Goal: Task Accomplishment & Management: Manage account settings

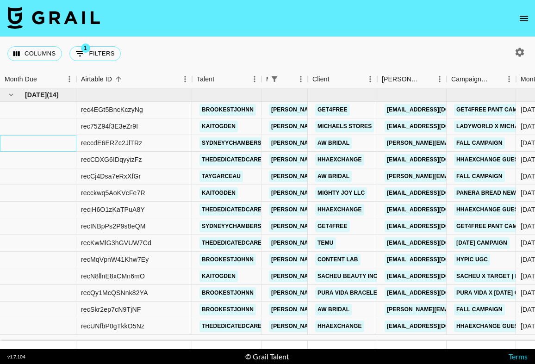
click at [48, 143] on div at bounding box center [38, 143] width 76 height 17
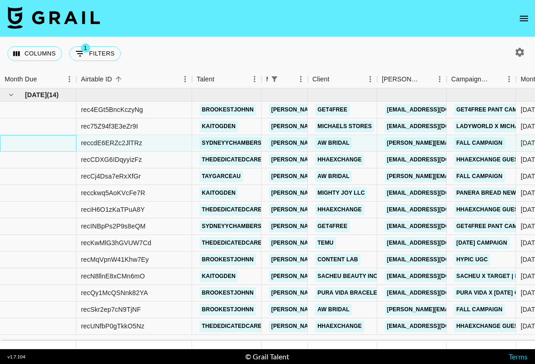
click at [48, 143] on div at bounding box center [38, 143] width 76 height 17
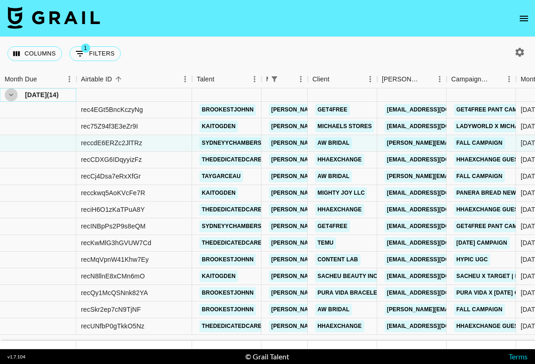
click at [11, 95] on icon "hide children" at bounding box center [11, 94] width 4 height 3
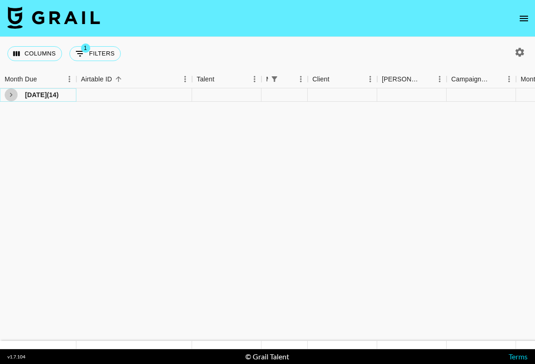
click at [11, 95] on icon "see children" at bounding box center [11, 95] width 8 height 8
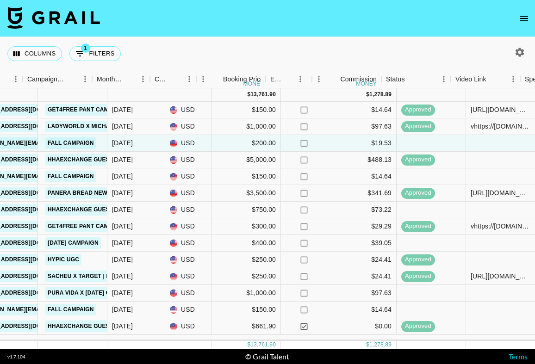
scroll to position [0, 424]
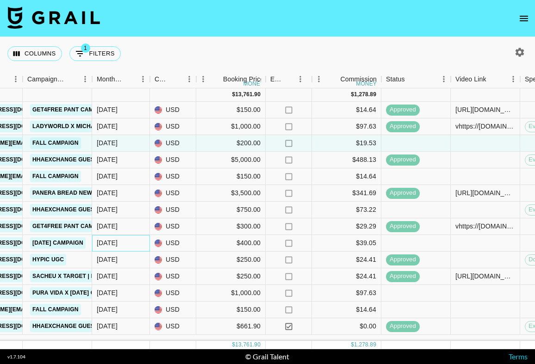
click at [115, 241] on div "Sep '25" at bounding box center [107, 242] width 21 height 9
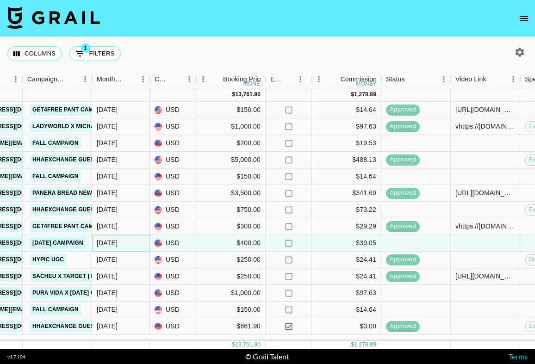
click at [108, 244] on div "Sep '25" at bounding box center [107, 242] width 21 height 9
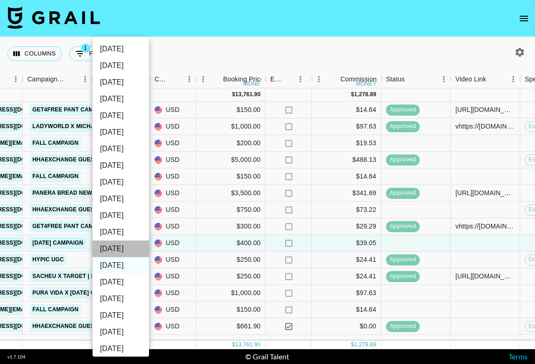
click at [117, 247] on li "Oct '25" at bounding box center [121, 249] width 56 height 17
type input "Oct '25"
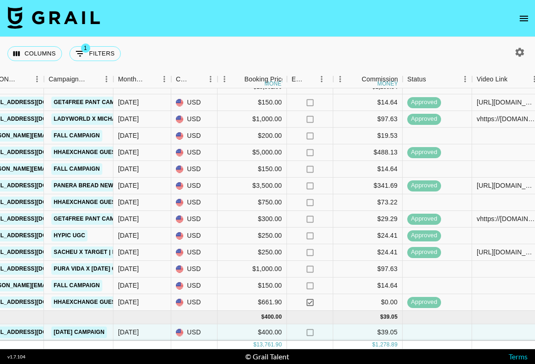
scroll to position [0, 0]
click at [133, 270] on div "Sep '25" at bounding box center [128, 268] width 21 height 9
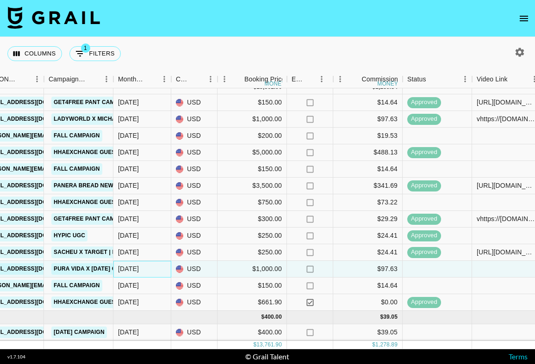
click at [144, 267] on div "Sep '25" at bounding box center [142, 269] width 58 height 17
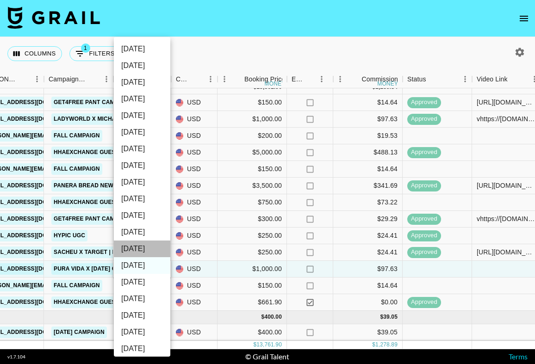
click at [146, 248] on li "Oct '25" at bounding box center [142, 249] width 56 height 17
type input "Oct '25"
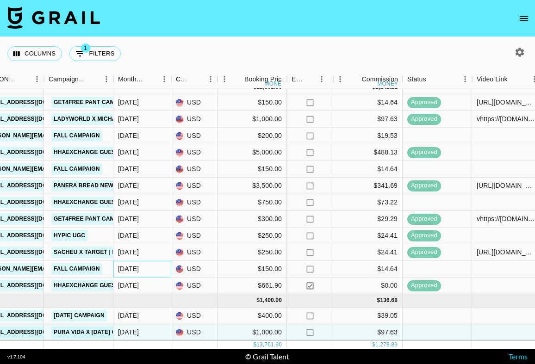
click at [139, 269] on div "Sep '25" at bounding box center [128, 268] width 21 height 9
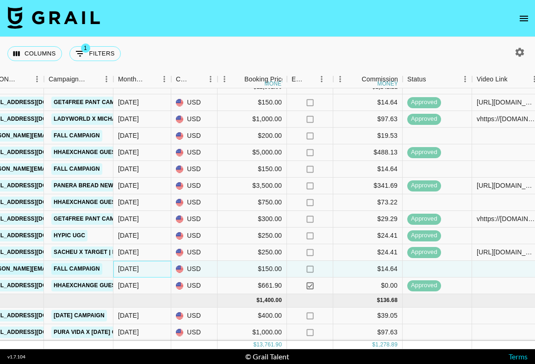
click at [133, 269] on div "Sep '25" at bounding box center [128, 268] width 21 height 9
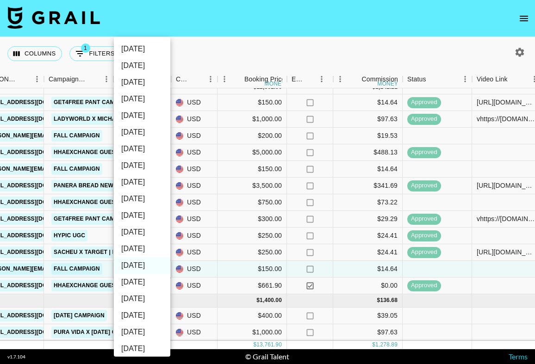
click at [141, 250] on li "Oct '25" at bounding box center [142, 249] width 56 height 17
type input "Oct '25"
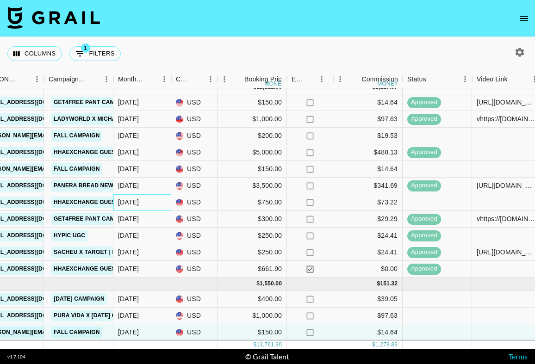
click at [154, 204] on div "Sep '25" at bounding box center [142, 202] width 58 height 17
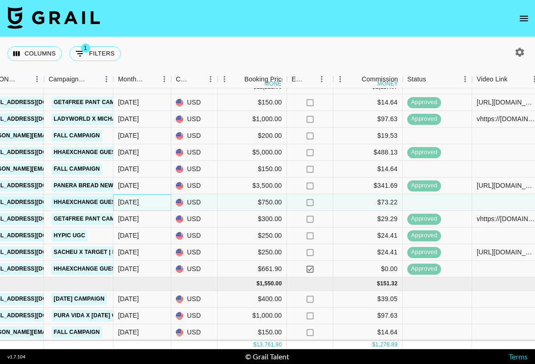
click at [154, 204] on div "Sep '25" at bounding box center [142, 202] width 58 height 17
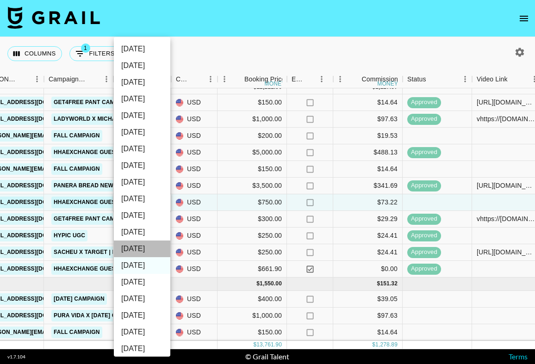
click at [147, 249] on li "Oct '25" at bounding box center [142, 249] width 56 height 17
type input "Oct '25"
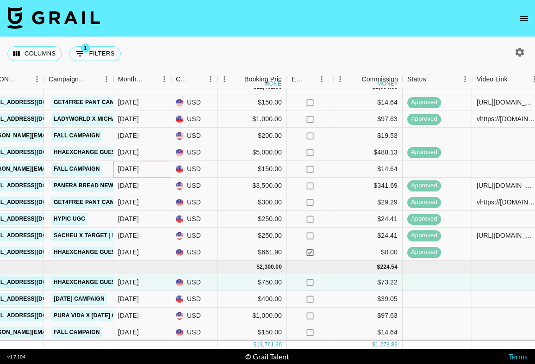
click at [143, 170] on div "Sep '25" at bounding box center [142, 169] width 58 height 17
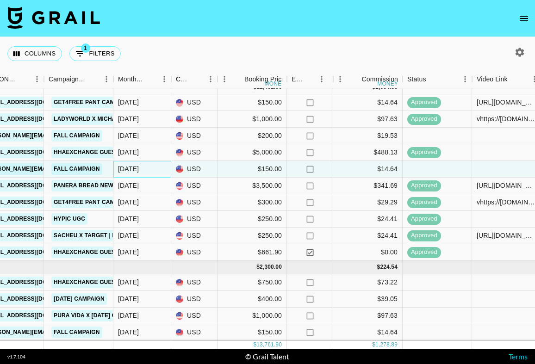
click at [143, 170] on div "Sep '25" at bounding box center [142, 169] width 58 height 17
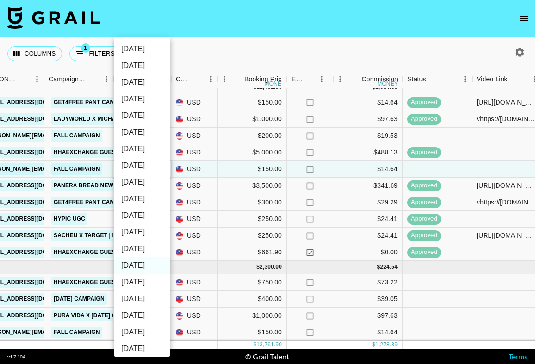
click at [147, 249] on li "Oct '25" at bounding box center [142, 249] width 56 height 17
type input "Oct '25"
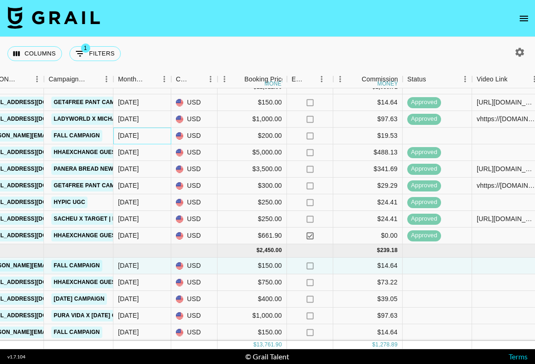
click at [142, 135] on div "Sep '25" at bounding box center [142, 136] width 58 height 17
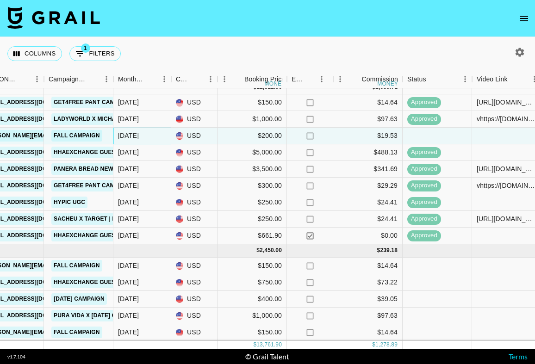
click at [142, 135] on div "Sep '25" at bounding box center [142, 136] width 58 height 17
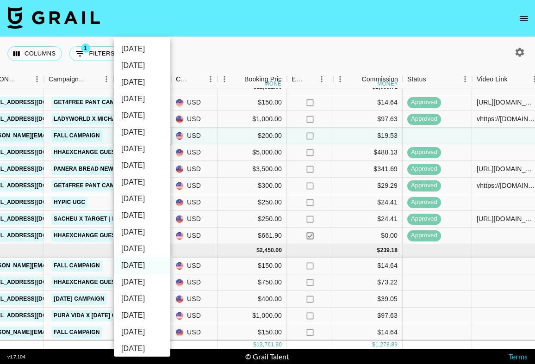
click at [137, 249] on li "Oct '25" at bounding box center [142, 249] width 56 height 17
type input "Oct '25"
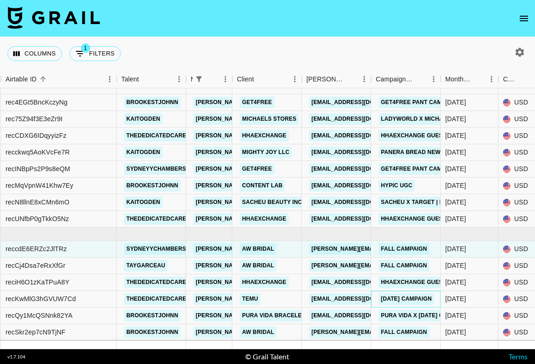
click at [421, 304] on link "Halloween Campaign" at bounding box center [407, 299] width 56 height 12
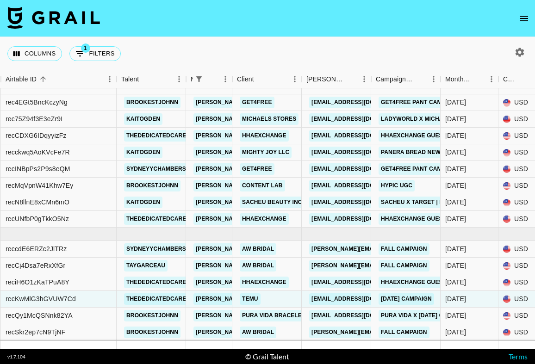
click at [272, 23] on nav at bounding box center [267, 18] width 535 height 37
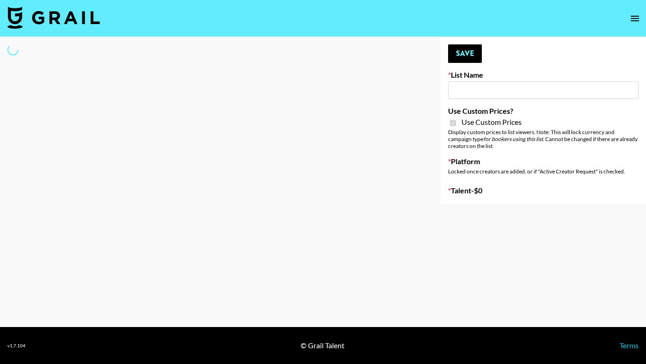
type input "Temu Q4"
checkbox input "true"
select select "Brand"
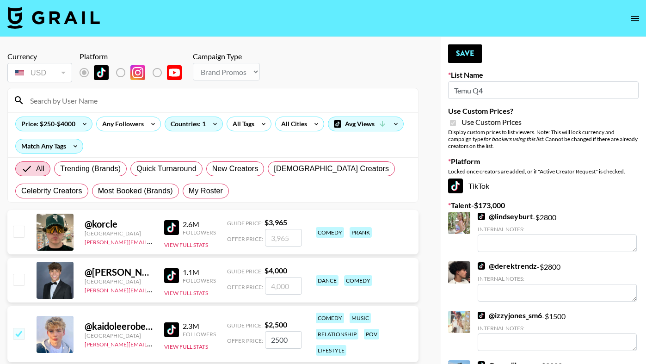
click at [165, 101] on input at bounding box center [219, 100] width 388 height 15
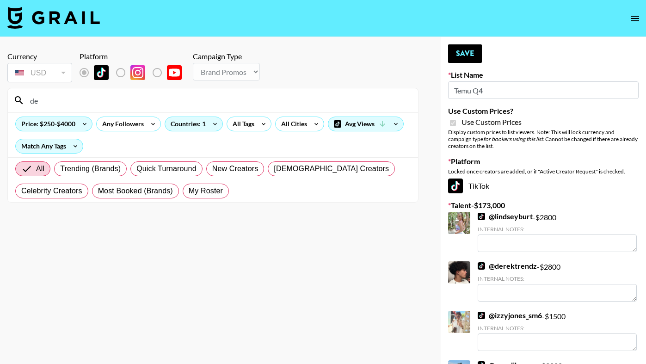
type input "d"
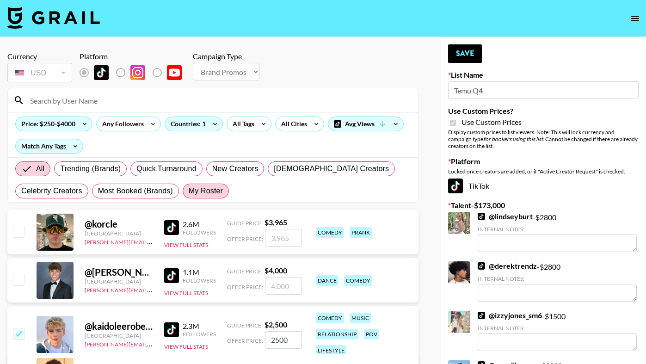
click at [209, 187] on span "My Roster" at bounding box center [206, 191] width 34 height 11
click at [189, 191] on input "My Roster" at bounding box center [189, 191] width 0 height 0
radio input "true"
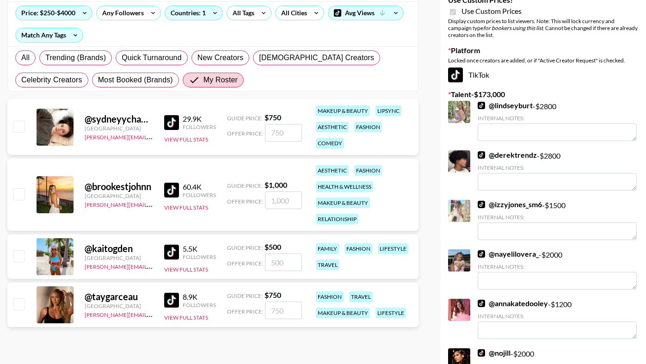
scroll to position [115, 0]
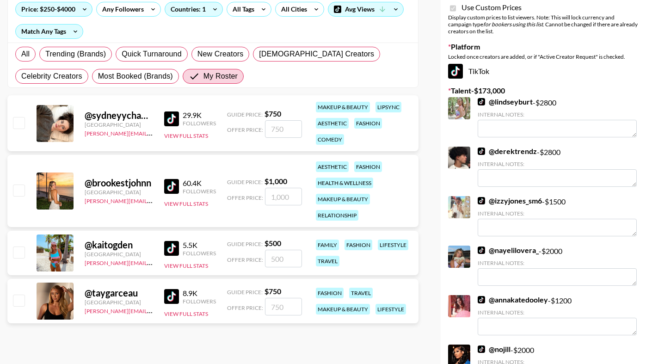
click at [19, 121] on input "checkbox" at bounding box center [18, 122] width 11 height 11
checkbox input "true"
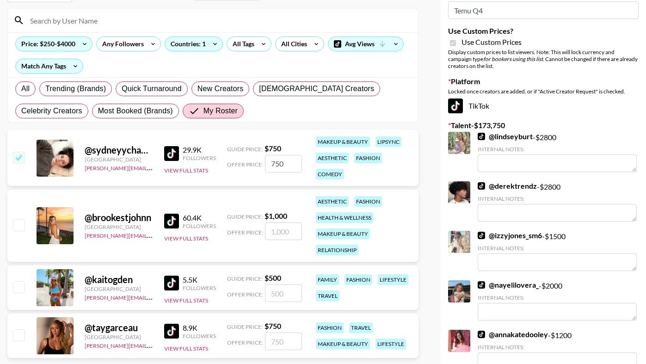
scroll to position [70, 0]
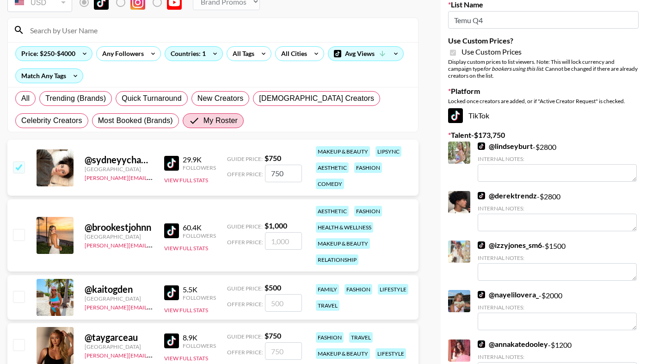
drag, startPoint x: 292, startPoint y: 172, endPoint x: 242, endPoint y: 172, distance: 50.0
click at [242, 172] on div "Offer Price: 750" at bounding box center [264, 174] width 75 height 18
type input "3"
checkbox input "false"
click at [14, 167] on input "checkbox" at bounding box center [18, 166] width 11 height 11
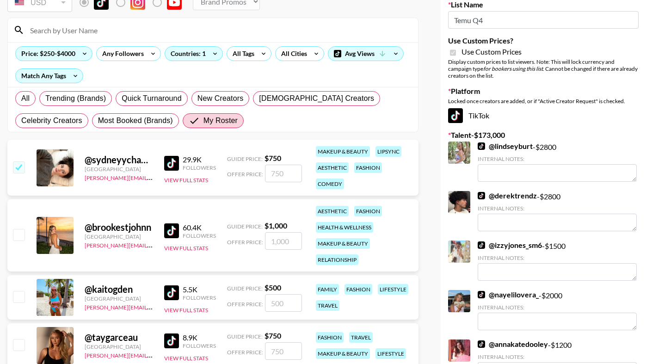
checkbox input "true"
drag, startPoint x: 286, startPoint y: 176, endPoint x: 234, endPoint y: 176, distance: 52.8
click at [234, 176] on div "Offer Price: 750" at bounding box center [264, 174] width 75 height 18
type input "3"
checkbox input "false"
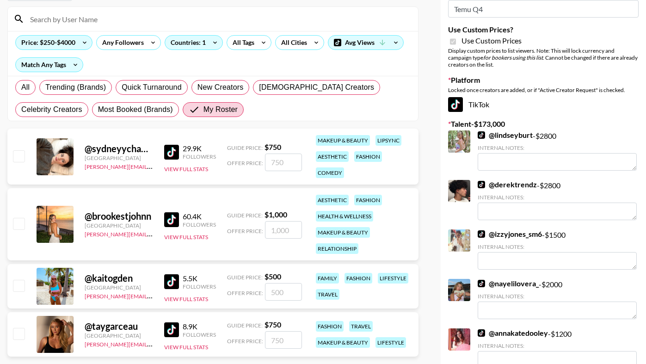
scroll to position [77, 0]
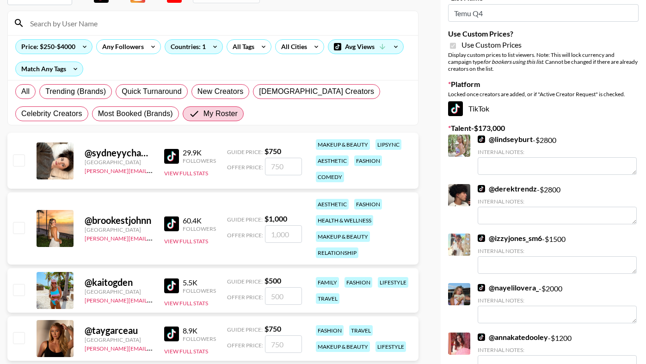
click at [21, 161] on input "checkbox" at bounding box center [18, 160] width 11 height 11
checkbox input "true"
type input "750"
drag, startPoint x: 285, startPoint y: 169, endPoint x: 259, endPoint y: 169, distance: 25.9
click at [259, 169] on div "Offer Price: 750" at bounding box center [264, 167] width 75 height 18
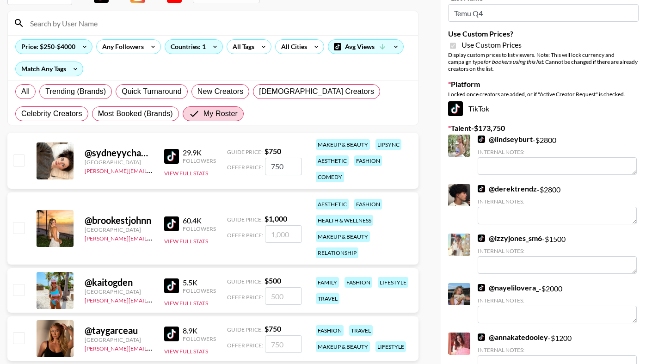
checkbox input "false"
checkbox input "true"
type input "3"
checkbox input "false"
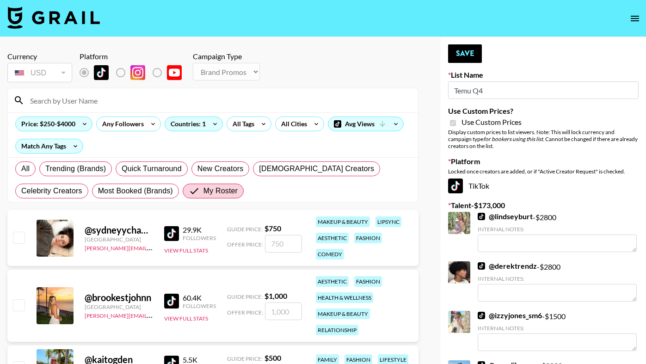
scroll to position [0, 0]
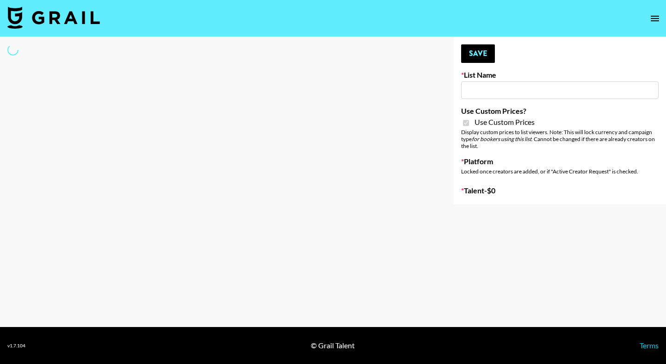
type input "Nourish"
checkbox input "true"
select select "Brand"
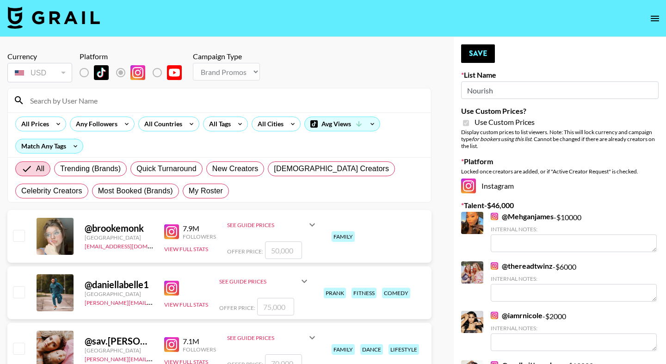
click at [152, 99] on input at bounding box center [225, 100] width 401 height 15
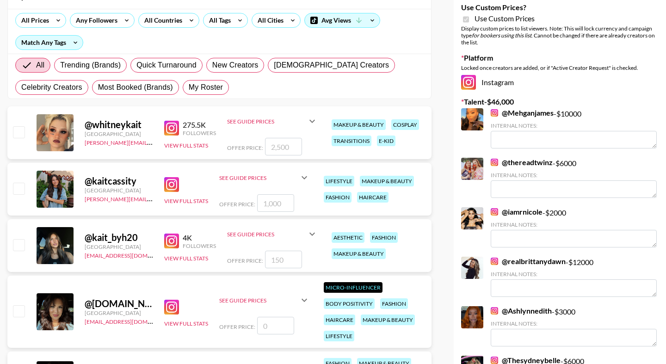
scroll to position [109, 0]
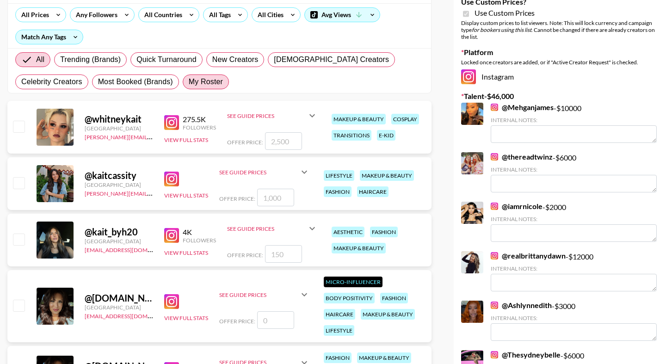
type input "kait"
click at [206, 86] on span "My Roster" at bounding box center [206, 81] width 34 height 11
click at [189, 82] on input "My Roster" at bounding box center [189, 82] width 0 height 0
radio input "true"
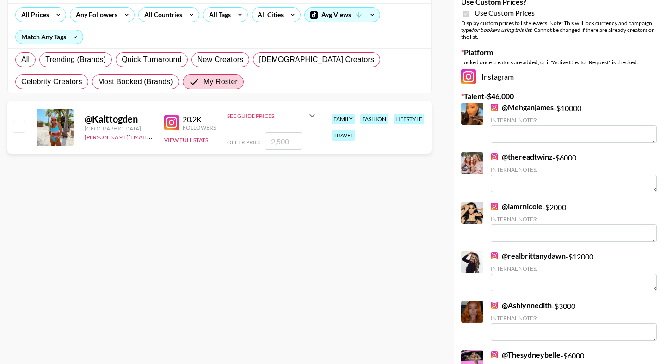
click at [19, 129] on input "checkbox" at bounding box center [18, 126] width 11 height 11
checkbox input "true"
type input "2500"
drag, startPoint x: 291, startPoint y: 143, endPoint x: 252, endPoint y: 143, distance: 38.4
click at [252, 143] on div "Offer Price: 2500" at bounding box center [272, 141] width 91 height 18
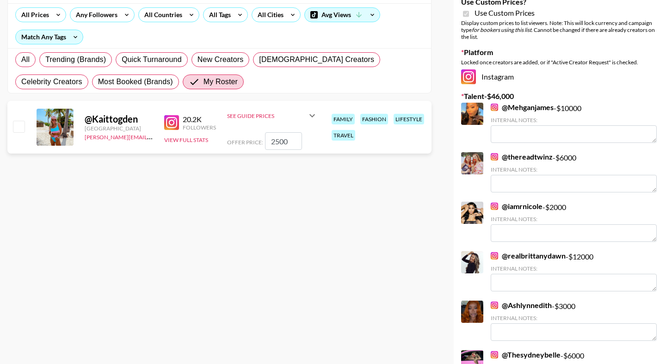
checkbox input "false"
checkbox input "true"
type input "3"
checkbox input "false"
click at [19, 126] on input "checkbox" at bounding box center [18, 126] width 11 height 11
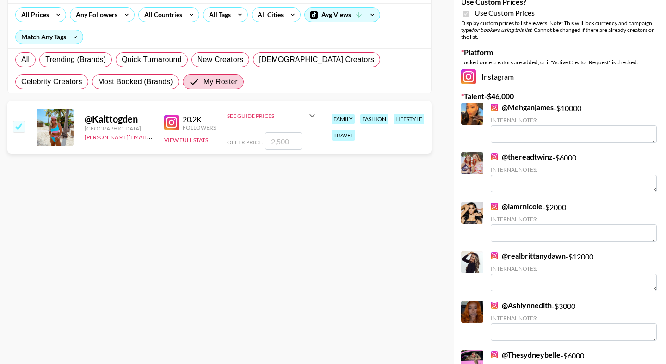
checkbox input "true"
type input "2500"
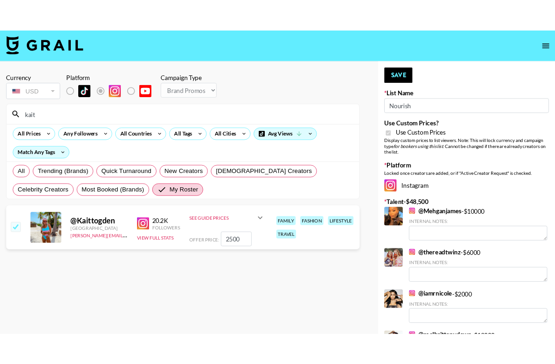
scroll to position [0, 0]
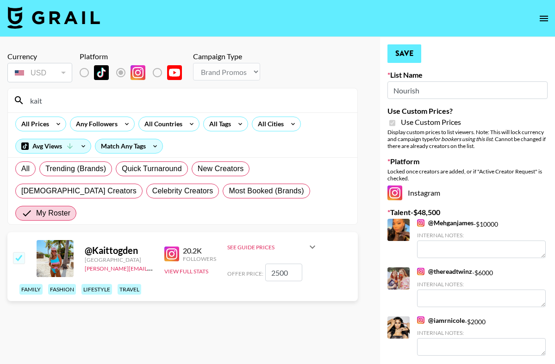
click at [402, 53] on button "Save" at bounding box center [404, 53] width 34 height 19
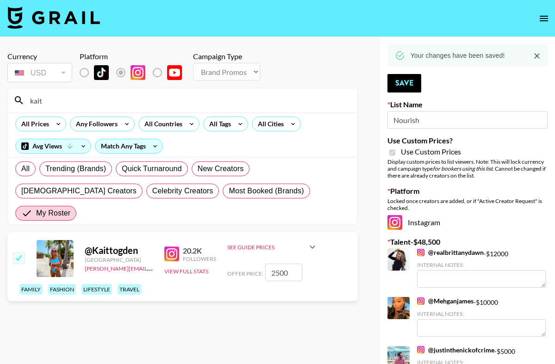
drag, startPoint x: 293, startPoint y: 250, endPoint x: 250, endPoint y: 250, distance: 43.0
click at [250, 264] on div "Offer Price: 2500" at bounding box center [272, 273] width 91 height 18
checkbox input "false"
checkbox input "true"
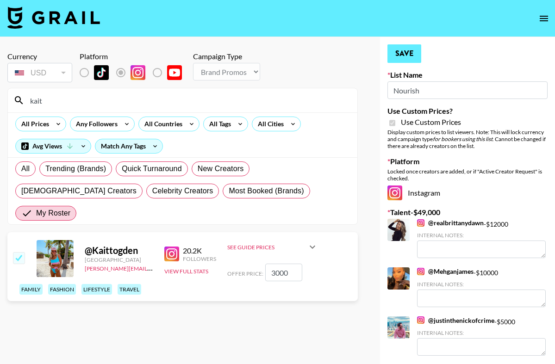
click at [397, 60] on button "Save" at bounding box center [404, 53] width 34 height 19
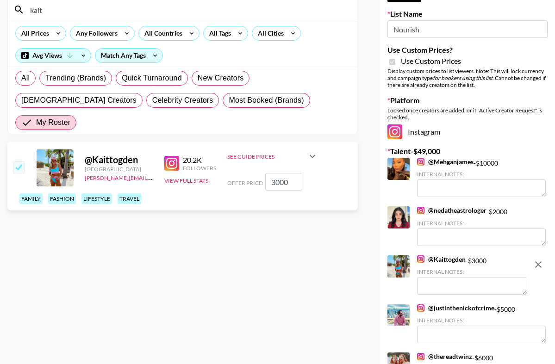
scroll to position [91, 0]
click at [278, 173] on input "3000" at bounding box center [283, 182] width 37 height 18
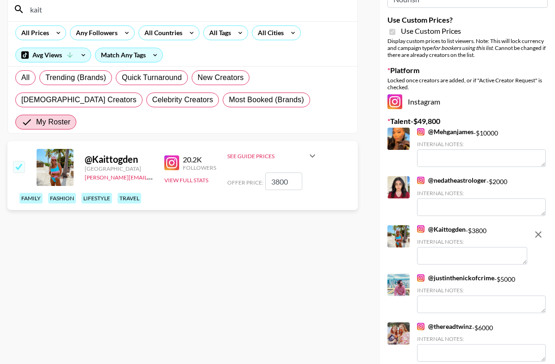
type input "3800"
click at [330, 165] on div "@ Kaittogden United States bettina.mahoney@grail-talent.com 20.2K Followers Vie…" at bounding box center [182, 175] width 350 height 69
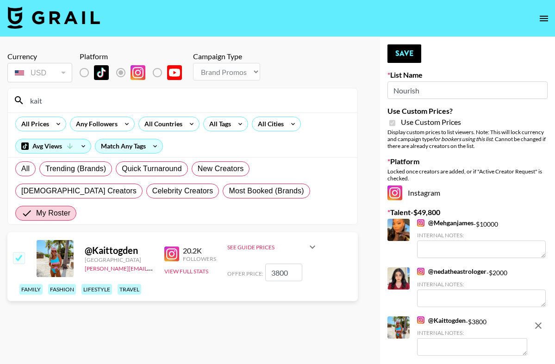
scroll to position [0, 0]
click at [400, 52] on button "Save" at bounding box center [404, 53] width 34 height 19
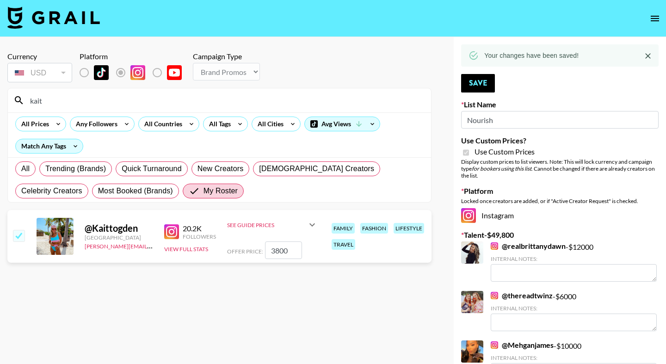
drag, startPoint x: 65, startPoint y: 105, endPoint x: 3, endPoint y: 105, distance: 62.0
click at [4, 105] on div "Currency USD USD ​ Platform Campaign Type Choose Type... Song Promos Brand Prom…" at bounding box center [219, 366] width 439 height 658
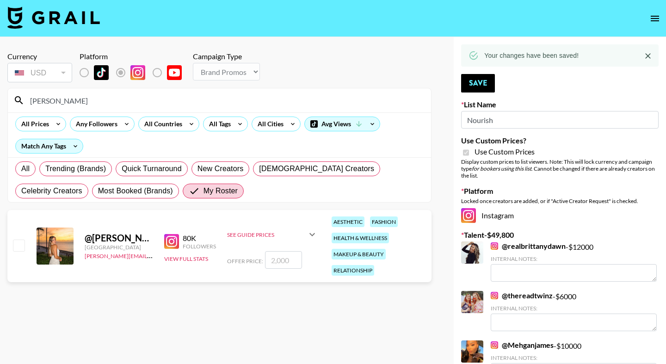
type input "Brooke"
drag, startPoint x: 3, startPoint y: 105, endPoint x: 18, endPoint y: 251, distance: 147.0
click at [18, 251] on input "checkbox" at bounding box center [18, 245] width 11 height 11
checkbox input "true"
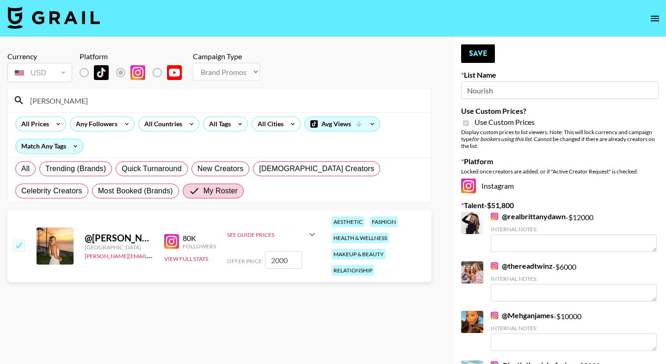
click at [278, 261] on input "2000" at bounding box center [283, 260] width 37 height 18
type input "2500"
click at [480, 57] on button "Save" at bounding box center [478, 53] width 34 height 19
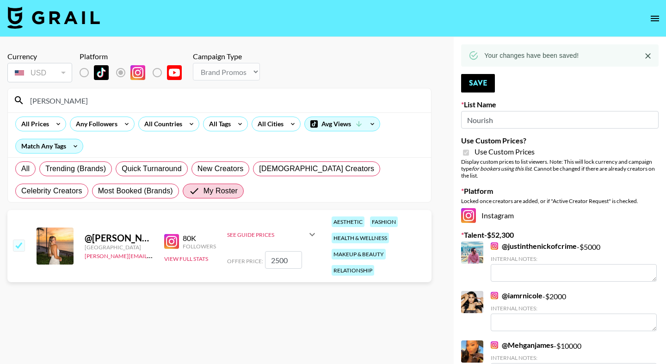
drag, startPoint x: 60, startPoint y: 105, endPoint x: 0, endPoint y: 98, distance: 60.1
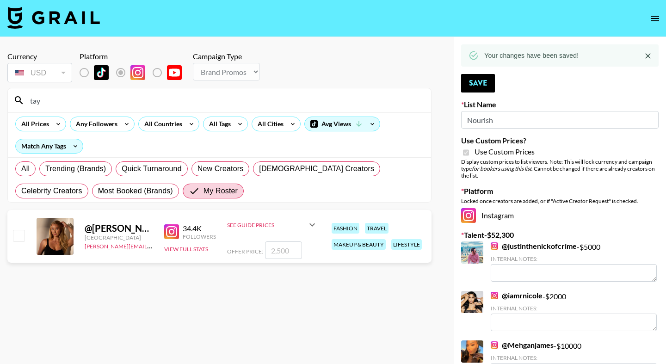
type input "tay"
click at [16, 235] on input "checkbox" at bounding box center [18, 235] width 11 height 11
checkbox input "true"
type input "2500"
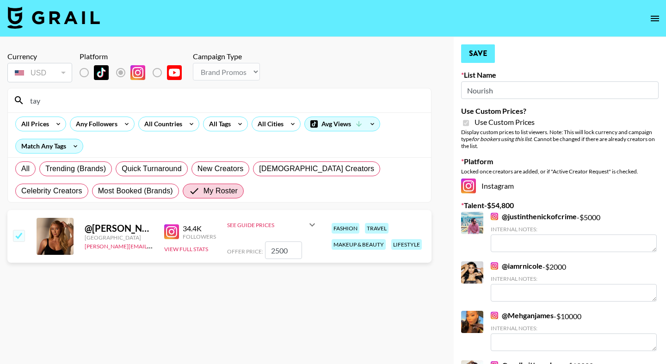
click at [483, 50] on button "Save" at bounding box center [478, 53] width 34 height 19
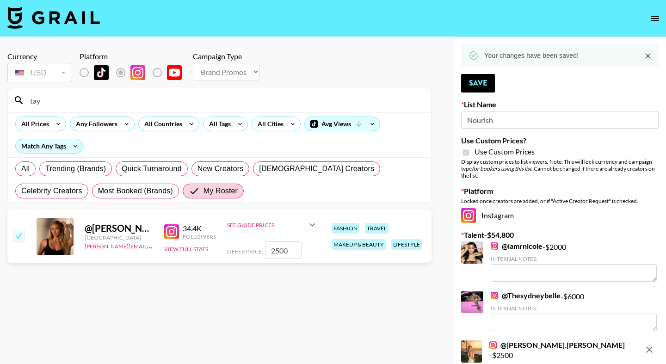
drag, startPoint x: 72, startPoint y: 99, endPoint x: 0, endPoint y: 98, distance: 72.2
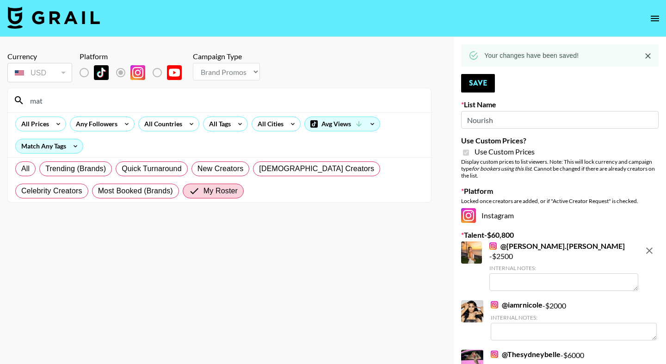
type input "matt"
drag, startPoint x: 56, startPoint y: 99, endPoint x: 0, endPoint y: 99, distance: 56.5
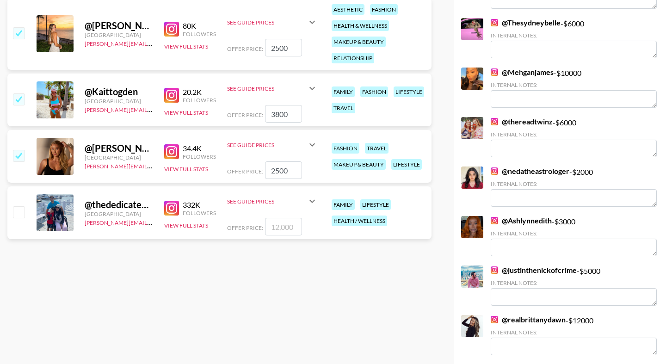
scroll to position [332, 0]
click at [16, 212] on input "checkbox" at bounding box center [18, 211] width 11 height 11
checkbox input "true"
type input "12000"
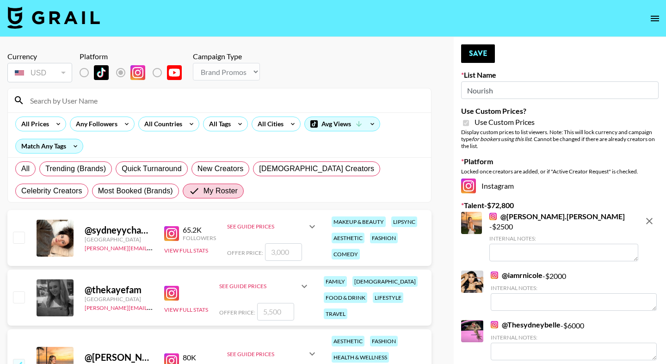
scroll to position [0, 0]
click at [480, 51] on button "Save" at bounding box center [478, 53] width 34 height 19
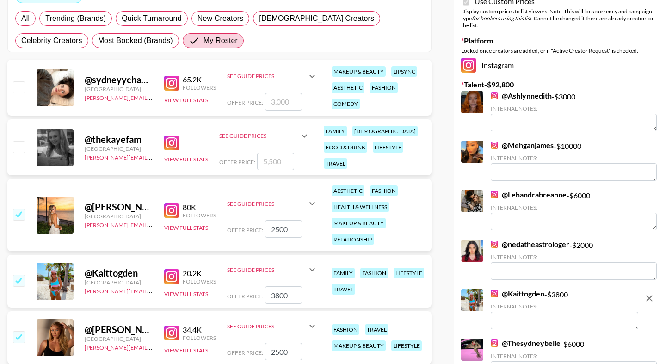
scroll to position [149, 0]
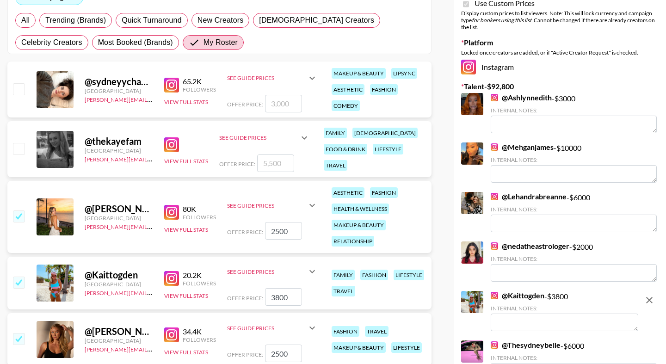
click at [303, 139] on icon at bounding box center [304, 137] width 11 height 11
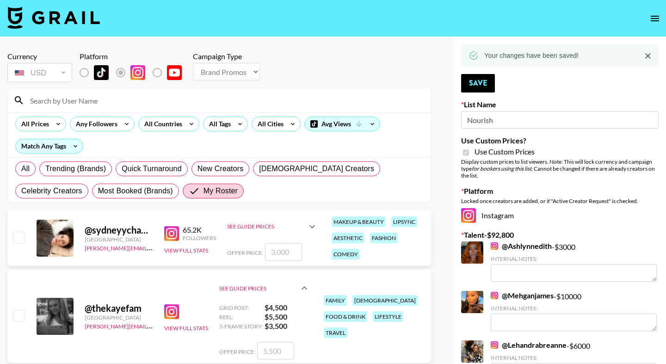
scroll to position [0, 0]
click at [654, 20] on icon "open drawer" at bounding box center [655, 18] width 11 height 11
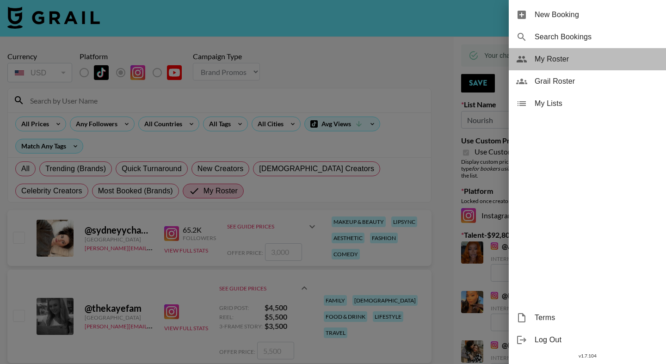
click at [571, 58] on span "My Roster" at bounding box center [597, 59] width 124 height 11
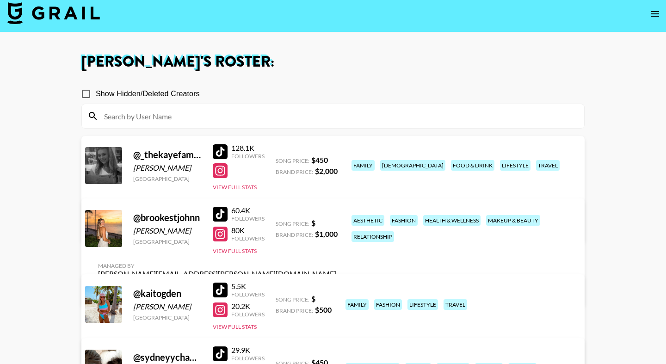
scroll to position [39, 0]
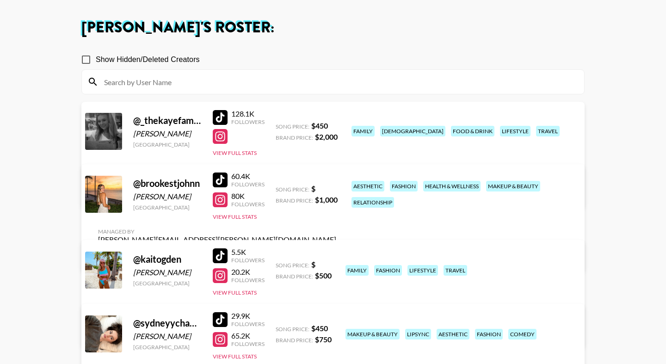
click at [336, 188] on link "View/Edit Details" at bounding box center [217, 192] width 238 height 9
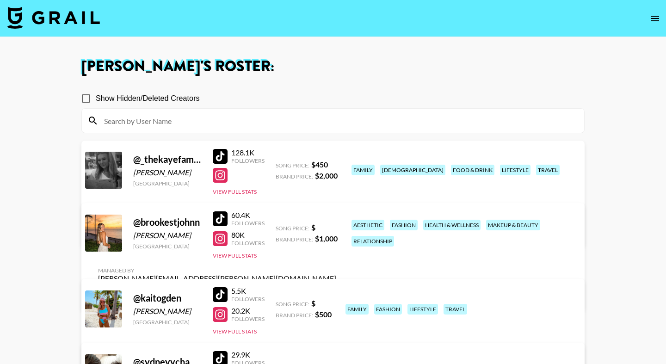
scroll to position [0, 0]
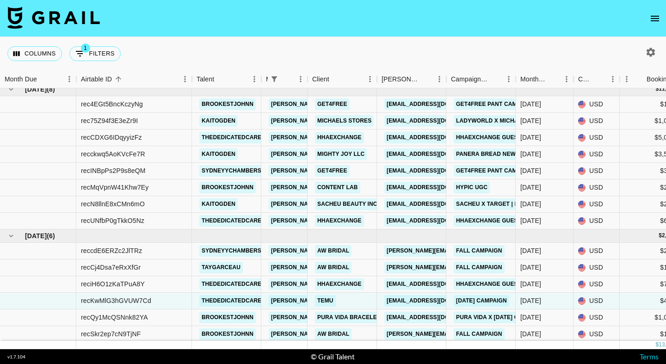
scroll to position [6, 0]
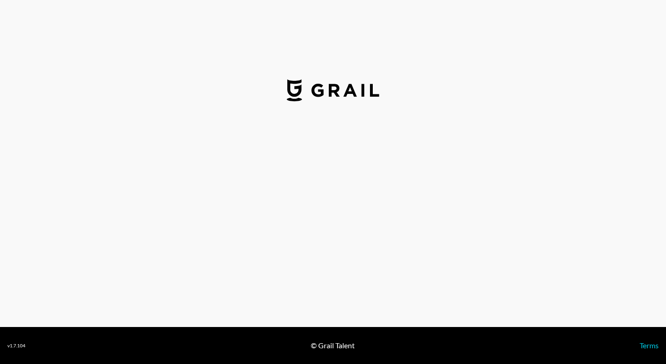
select select "USD"
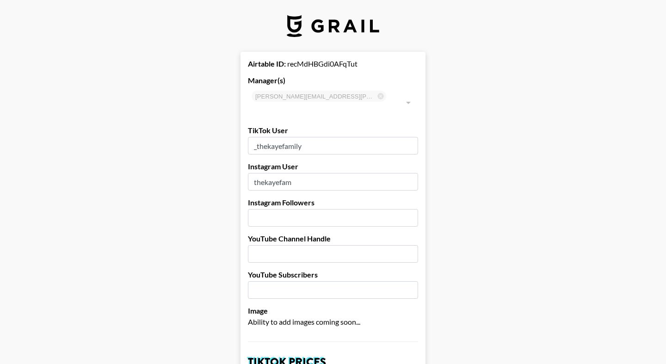
type input "[GEOGRAPHIC_DATA]"
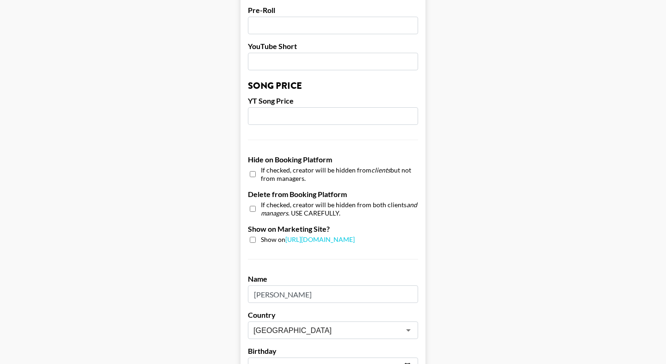
scroll to position [751, 0]
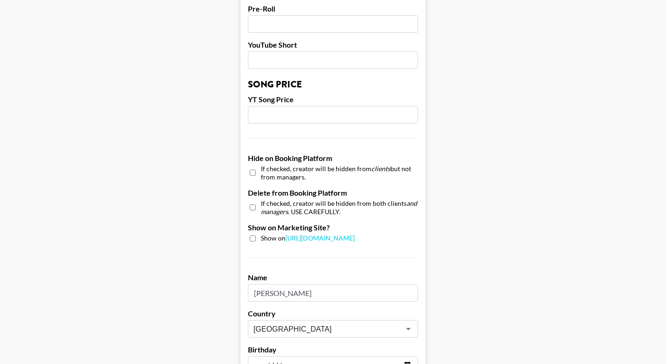
click at [251, 166] on input "checkbox" at bounding box center [253, 172] width 6 height 13
checkbox input "true"
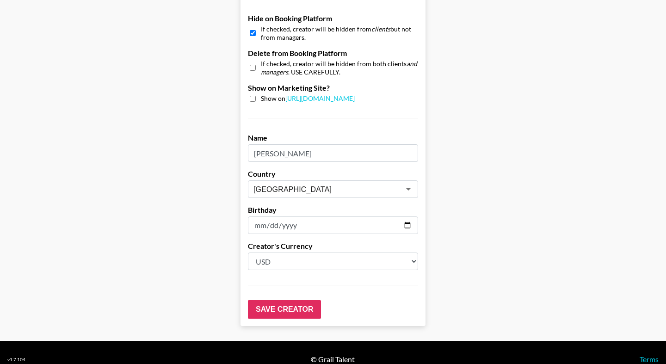
scroll to position [890, 0]
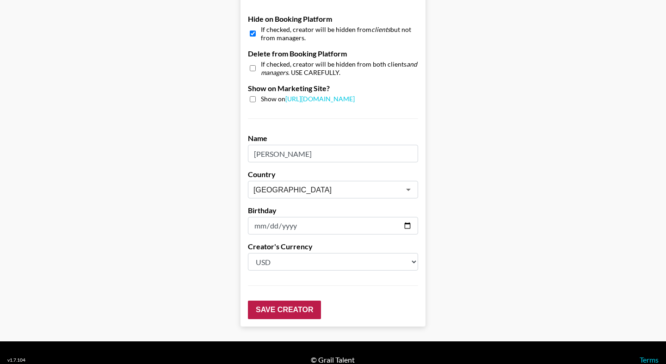
click at [286, 301] on input "Save Creator" at bounding box center [284, 310] width 73 height 19
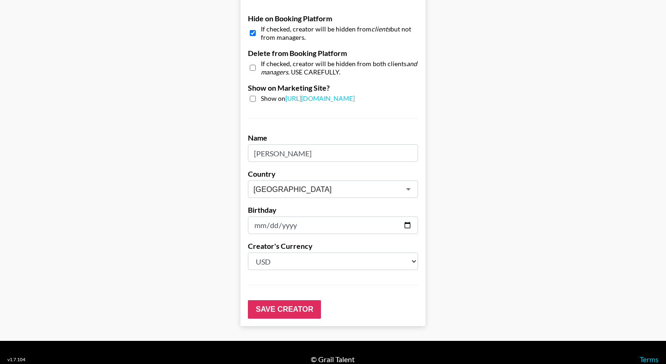
scroll to position [919, 0]
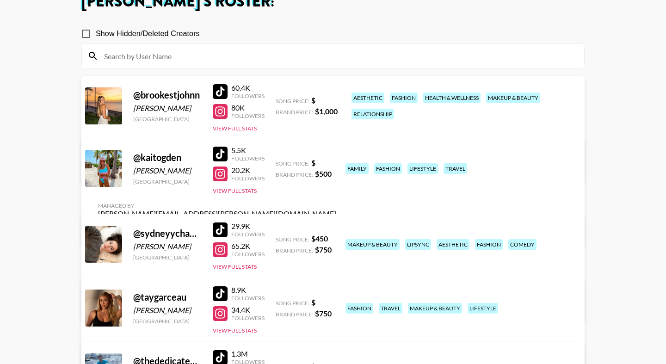
scroll to position [46, 0]
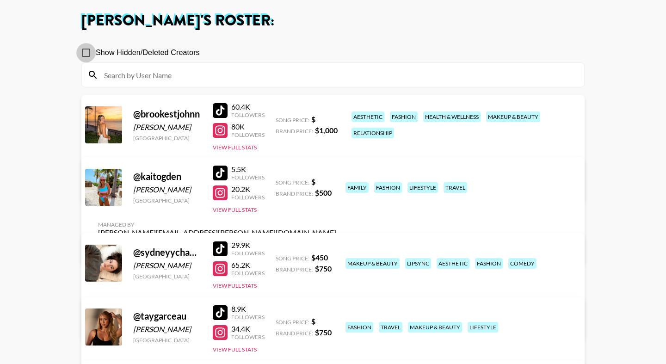
click at [87, 52] on input "Show Hidden/Deleted Creators" at bounding box center [85, 52] width 19 height 19
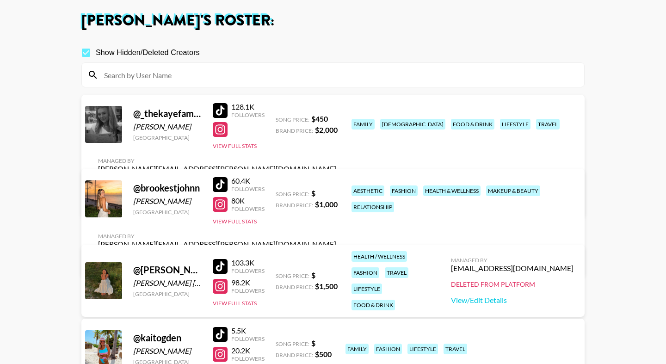
click at [87, 54] on input "Show Hidden/Deleted Creators" at bounding box center [85, 52] width 19 height 19
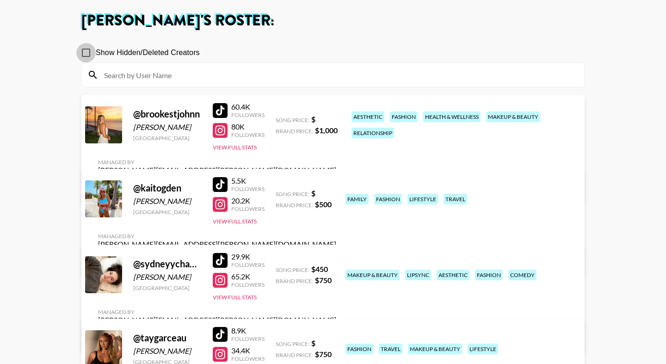
click at [87, 54] on input "Show Hidden/Deleted Creators" at bounding box center [85, 52] width 19 height 19
checkbox input "true"
